Goal: Transaction & Acquisition: Purchase product/service

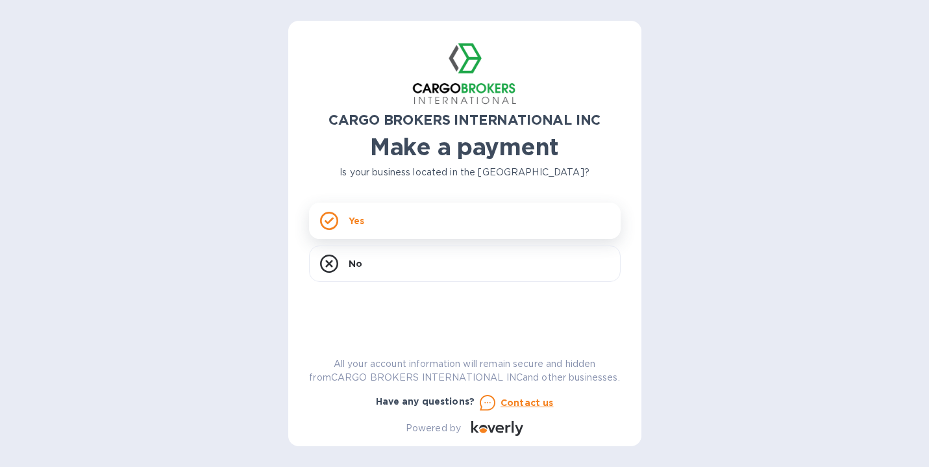
click at [354, 224] on p "Yes" at bounding box center [357, 220] width 16 height 13
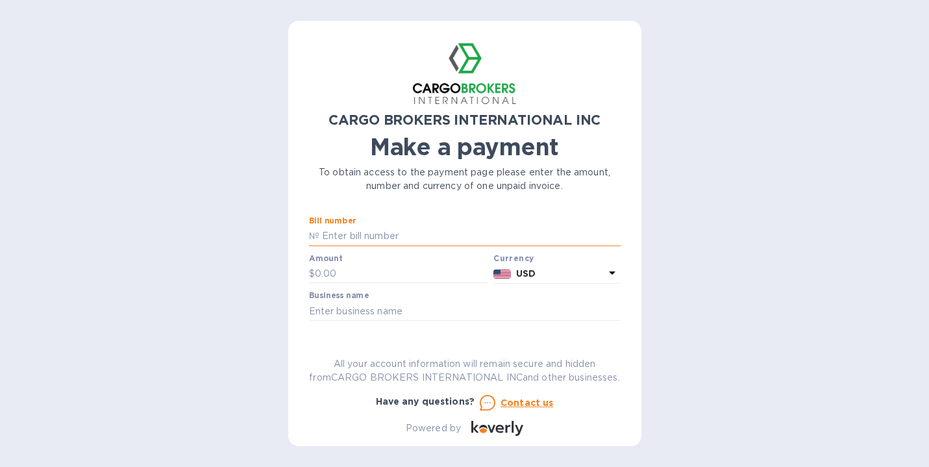
click at [372, 233] on input "text" at bounding box center [469, 236] width 301 height 19
type input "s00017907"
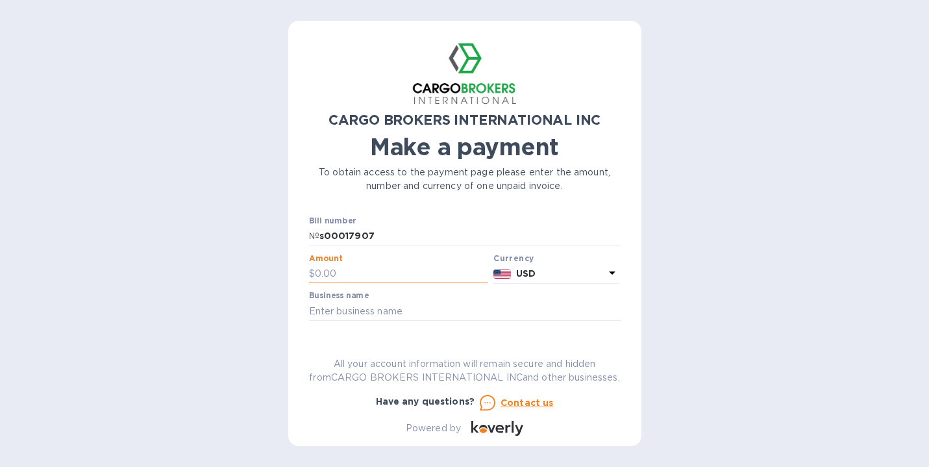
click at [352, 271] on input "text" at bounding box center [402, 273] width 174 height 19
type input "1,140.60"
click at [378, 319] on div "CARGO BROKERS INTERNATIONAL INC Make a payment To obtain access to the payment …" at bounding box center [465, 239] width 312 height 394
click at [371, 314] on input "text" at bounding box center [465, 310] width 312 height 19
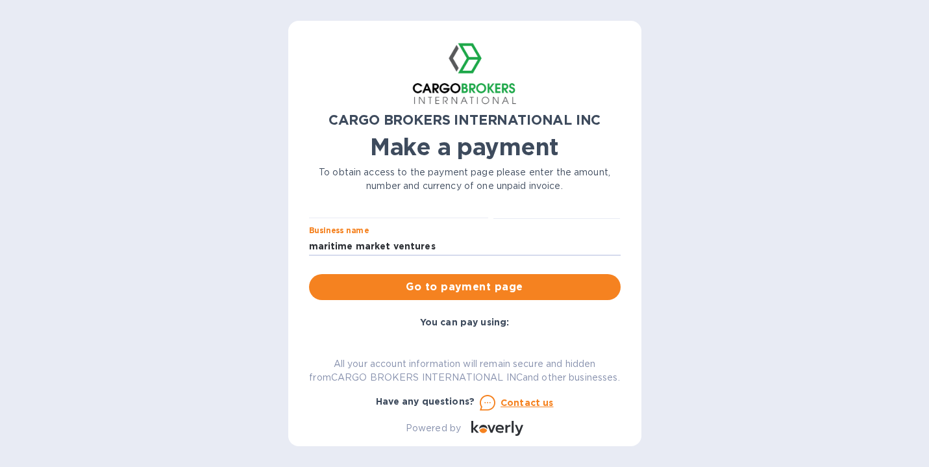
scroll to position [69, 0]
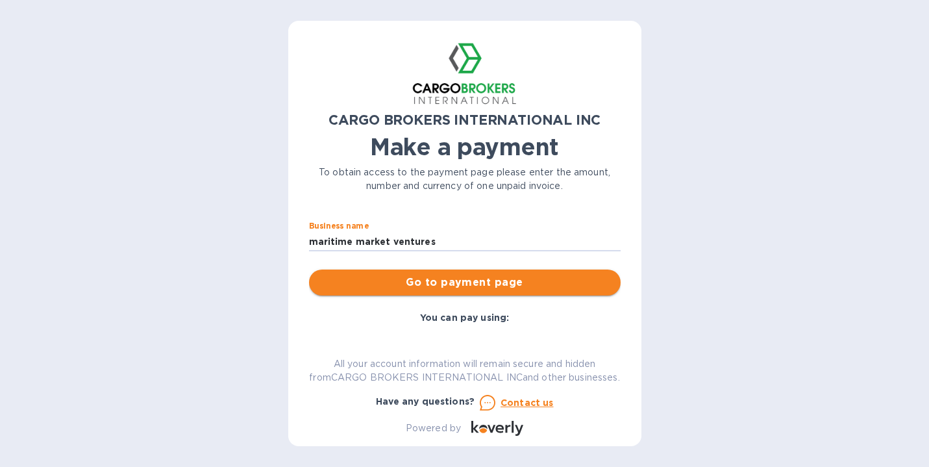
type input "maritime market ventures"
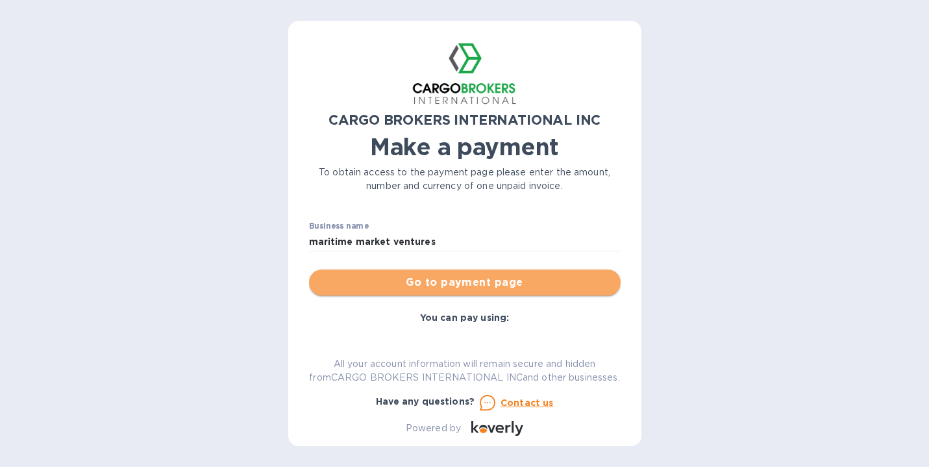
click at [467, 282] on span "Go to payment page" at bounding box center [464, 283] width 291 height 16
